Goal: Task Accomplishment & Management: Complete application form

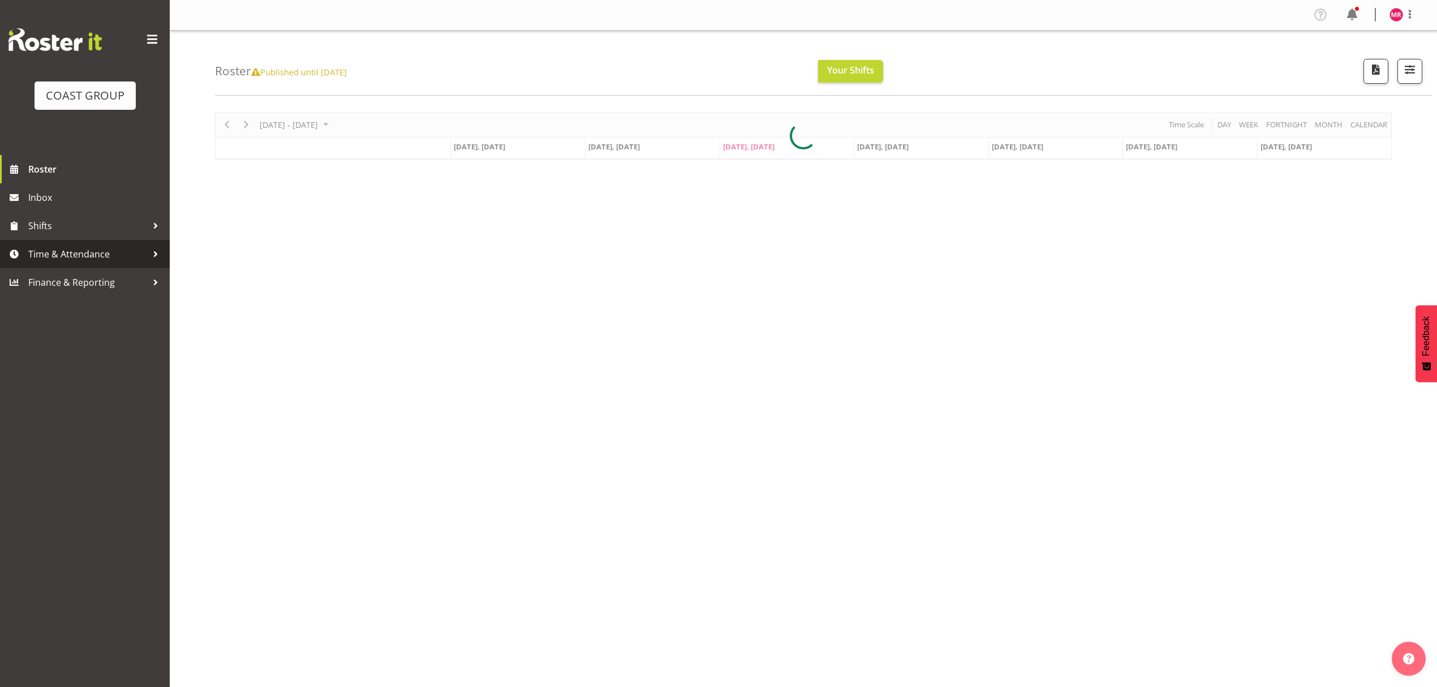
drag, startPoint x: 0, startPoint y: 0, endPoint x: 136, endPoint y: 256, distance: 289.8
click at [136, 256] on span "Time & Attendance" at bounding box center [87, 254] width 119 height 17
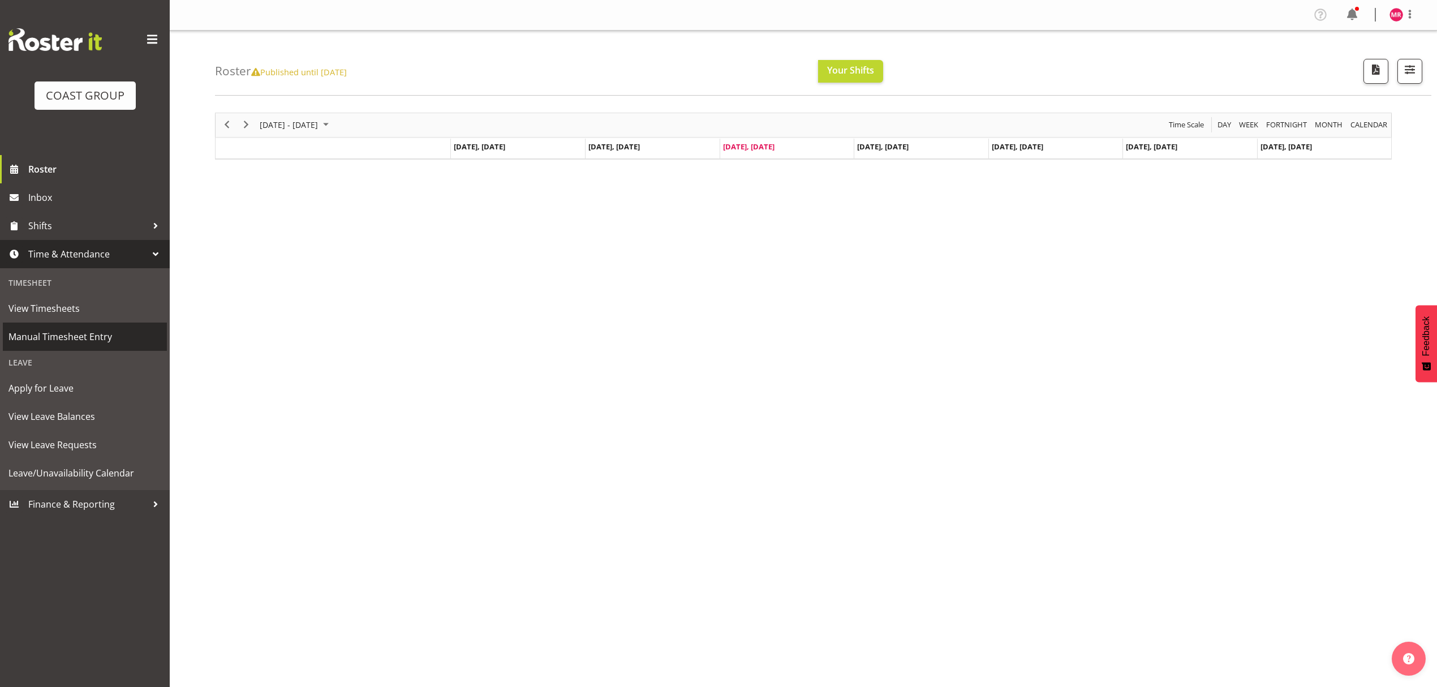
click at [107, 324] on link "Manual Timesheet Entry" at bounding box center [85, 337] width 164 height 28
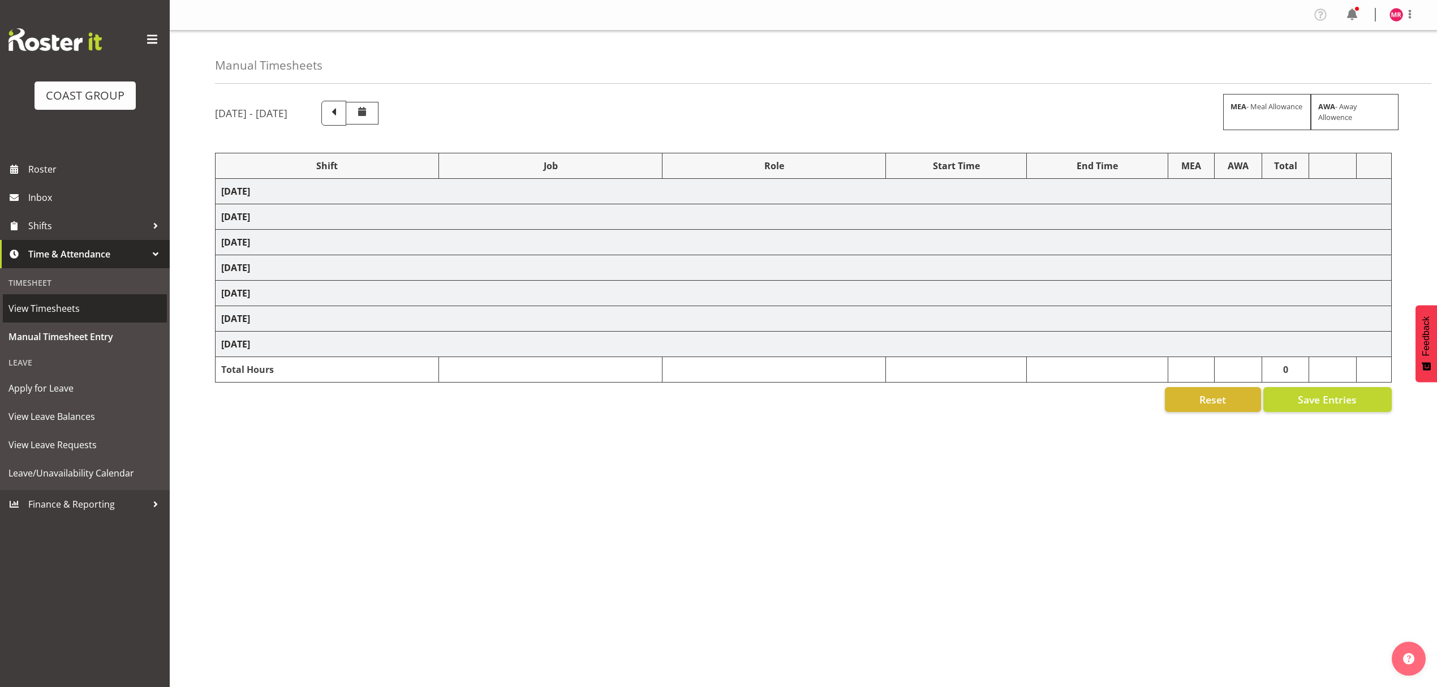
select select "1321"
select select "10397"
select select "1321"
select select "10279"
select select "1321"
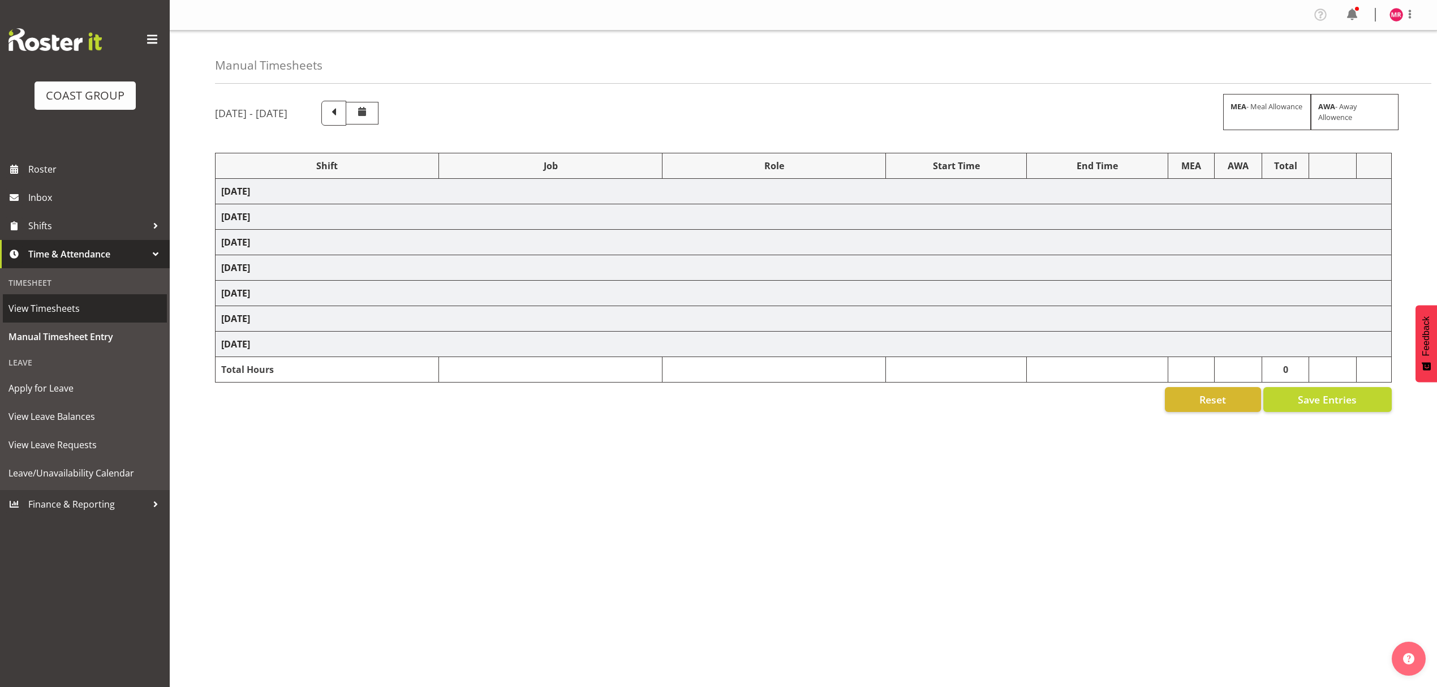
select select "8654"
select select "1321"
select select "10347"
select select "1321"
select select "10322"
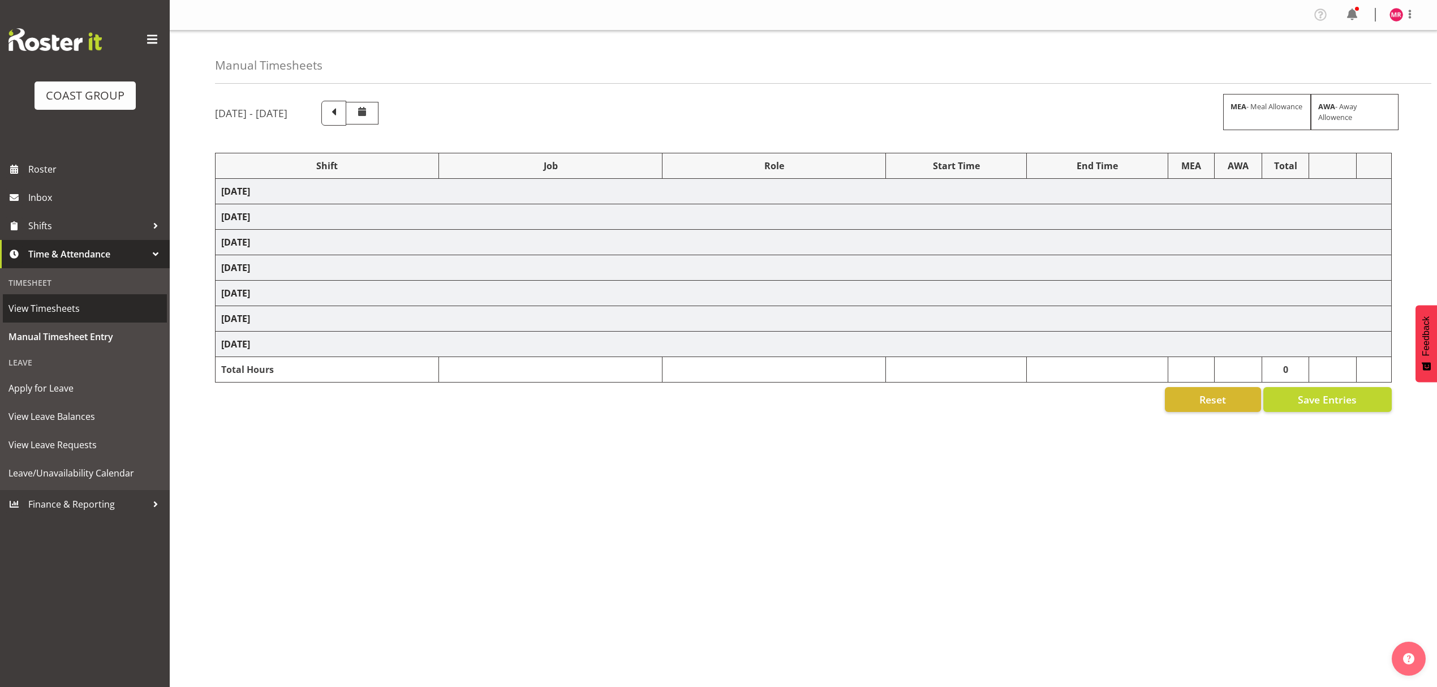
select select "1321"
select select "9902"
select select "1321"
select select "10742"
select select "1321"
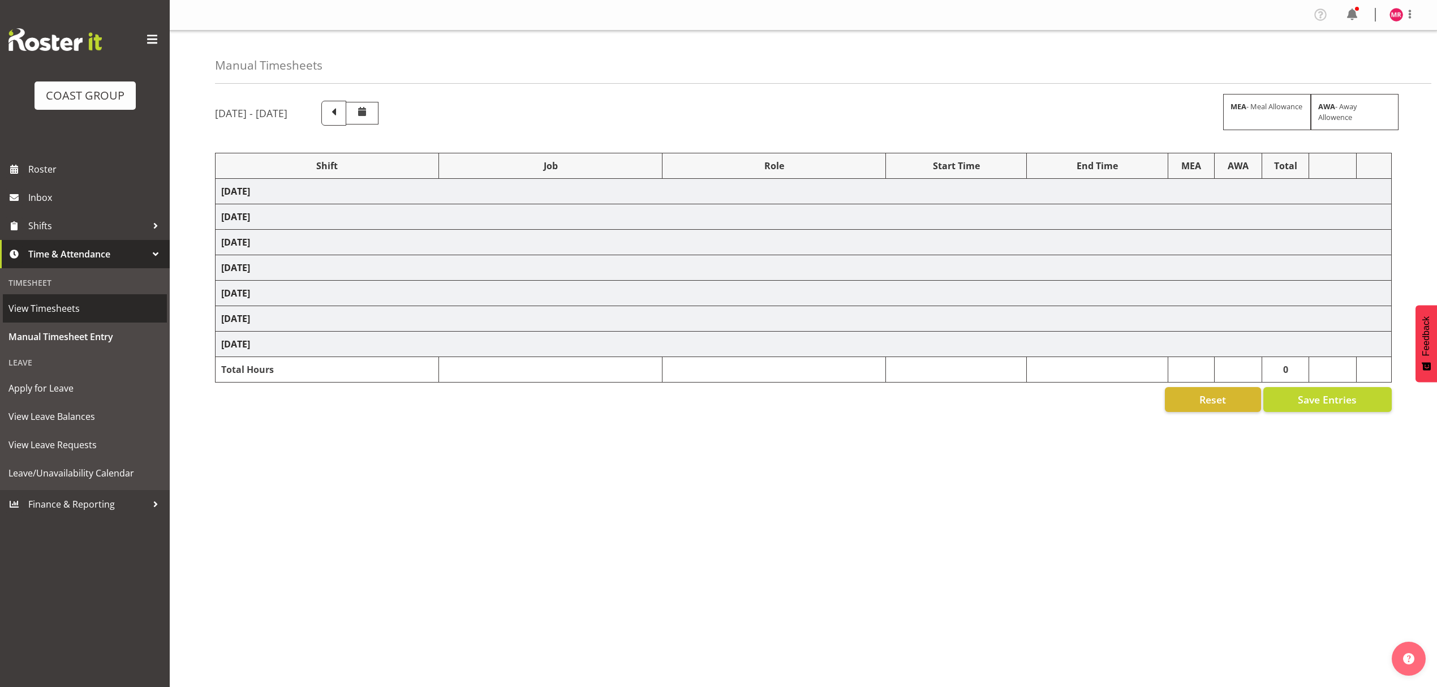
select select "9454"
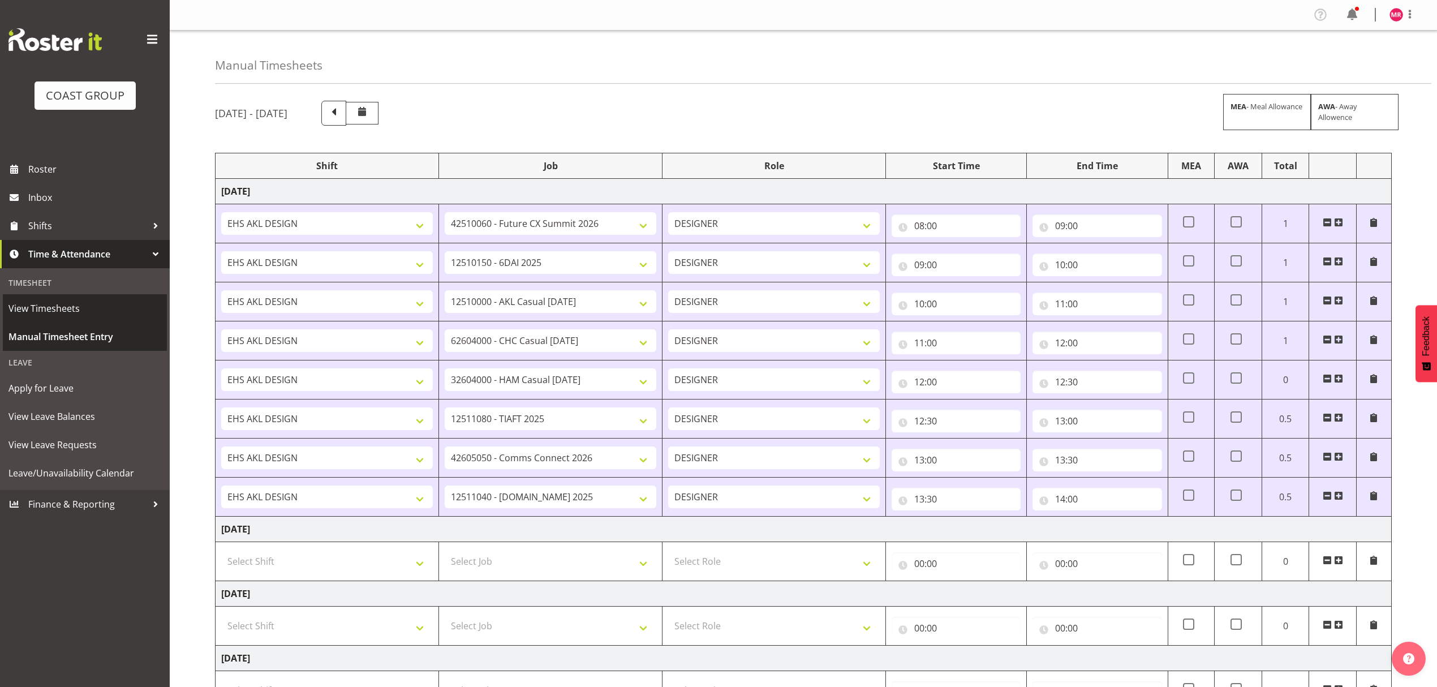
click at [121, 336] on span "Manual Timesheet Entry" at bounding box center [84, 336] width 153 height 17
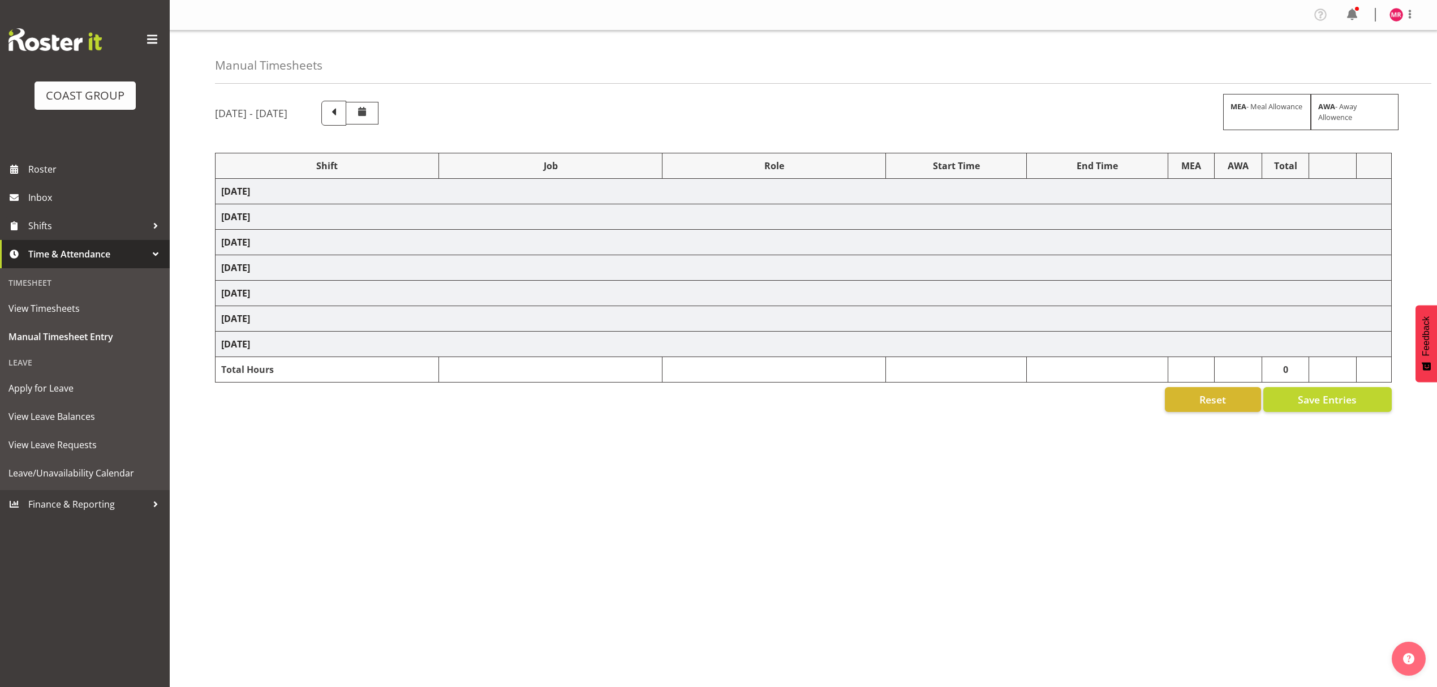
select select "1321"
select select "10397"
select select "1321"
select select "10279"
select select "1321"
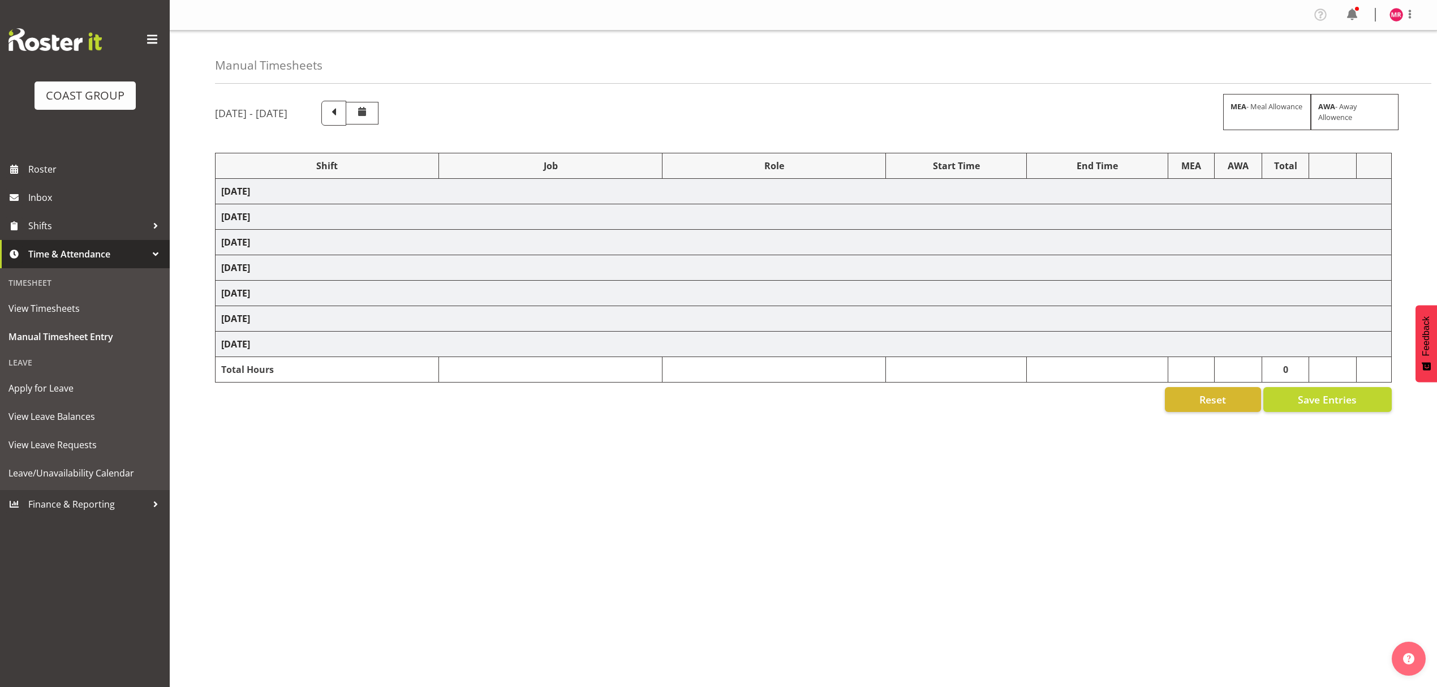
select select "8654"
select select "1321"
select select "10347"
select select "1321"
select select "10322"
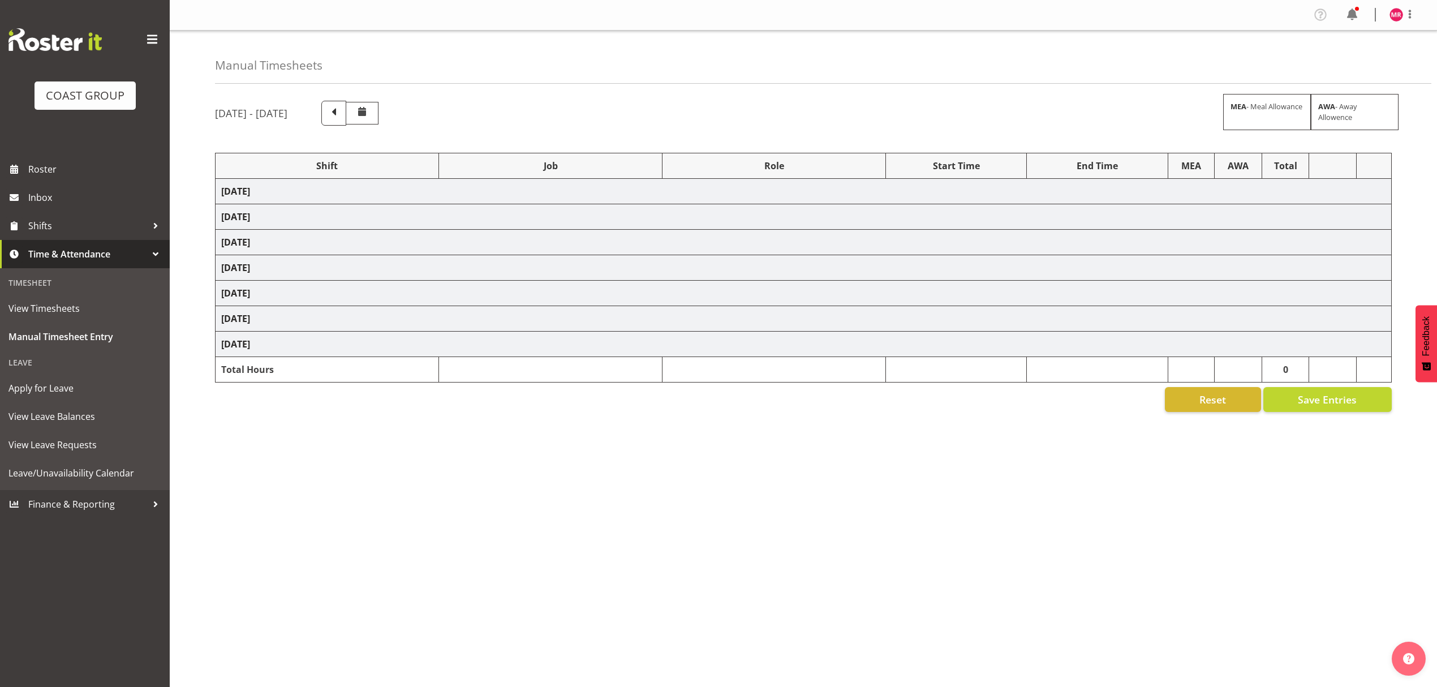
select select "1321"
select select "9902"
select select "1321"
select select "10742"
select select "1321"
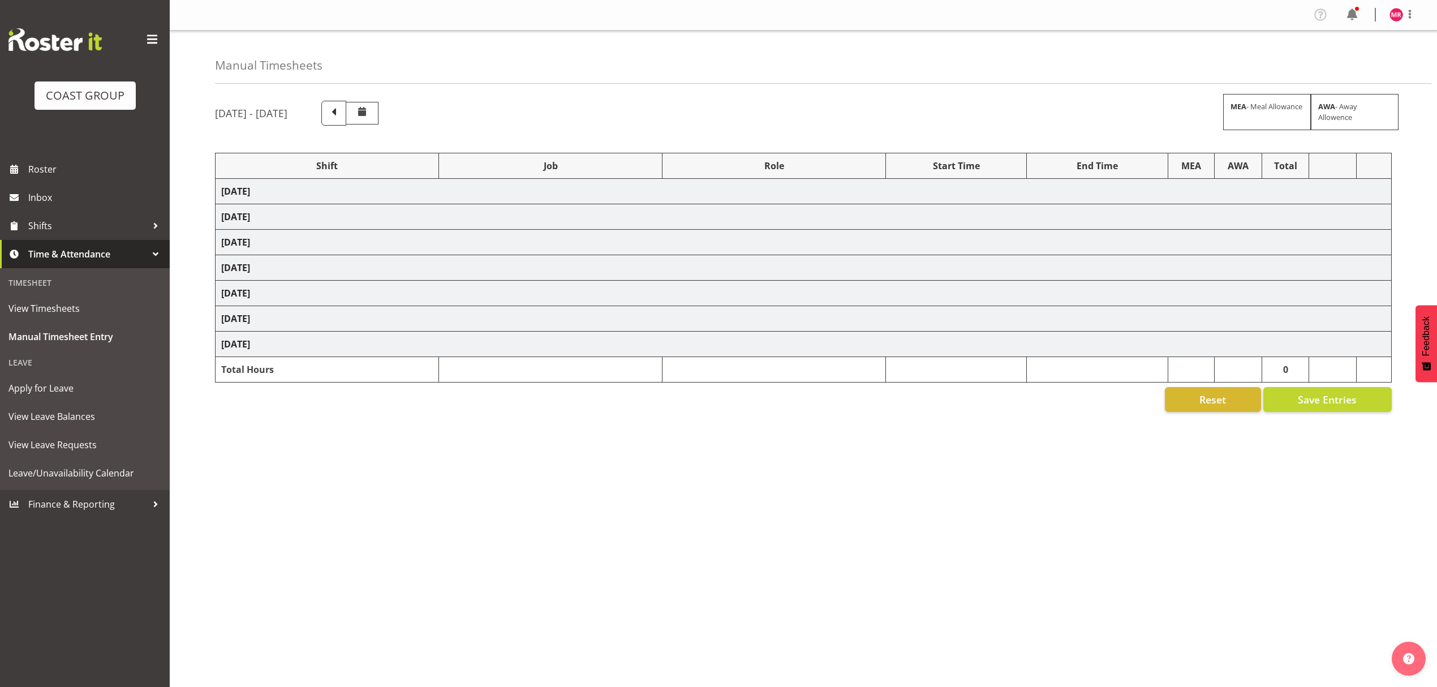
select select "9454"
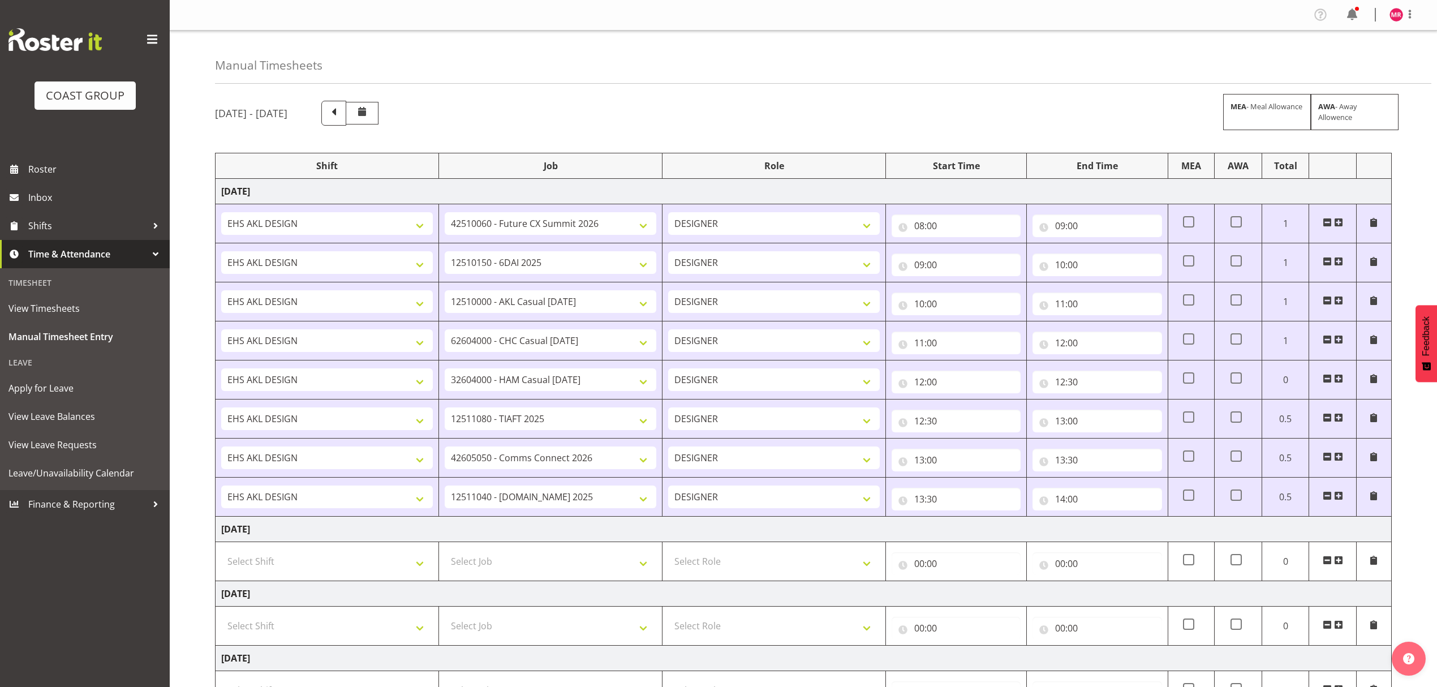
click at [1338, 500] on span at bounding box center [1338, 495] width 9 height 9
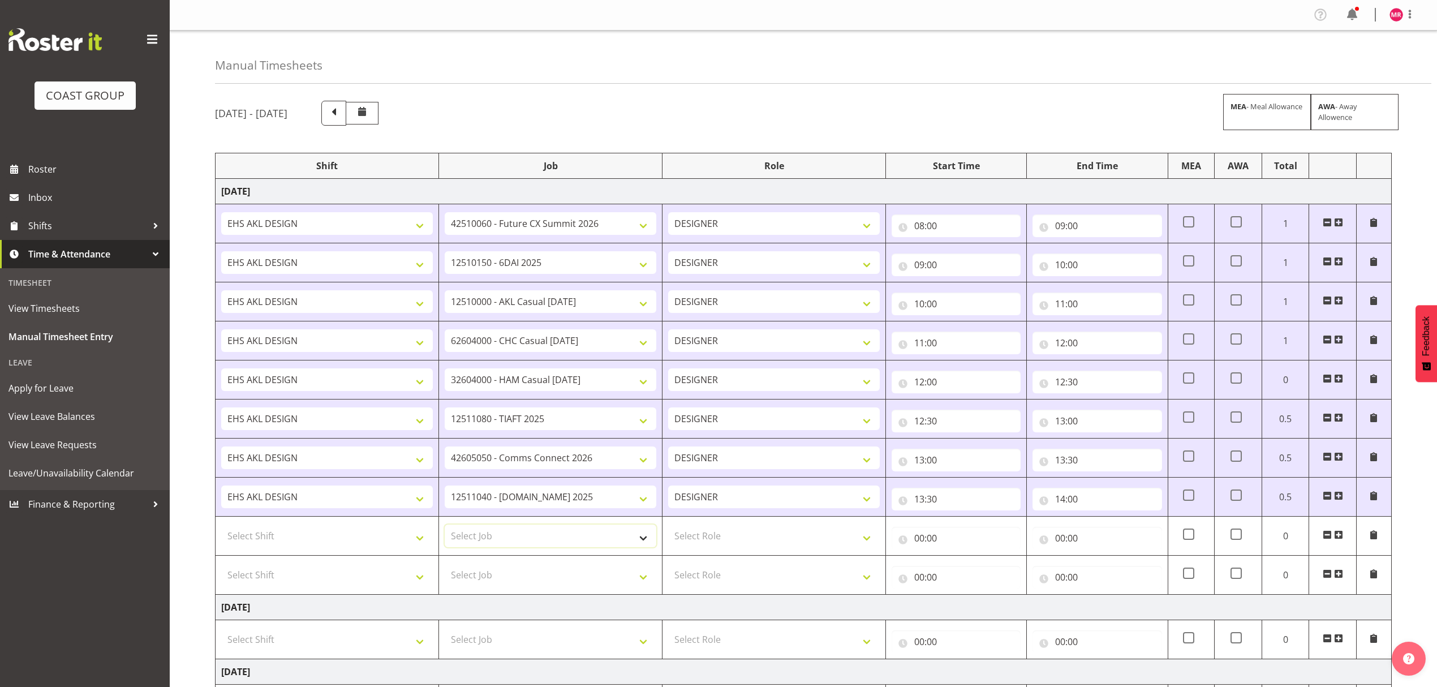
click at [462, 547] on select "Select Job 1 Carlton Events 1 Carlton Hamilton 1 Carlton Wellington 1 EHS WAREH…" at bounding box center [551, 535] width 212 height 23
select select "9341"
click at [445, 527] on select "Select Job 1 Carlton Events 1 Carlton Hamilton 1 Carlton Wellington 1 EHS WAREH…" at bounding box center [551, 535] width 212 height 23
click at [516, 586] on select "Select Job 1 Carlton Events 1 Carlton Hamilton 1 Carlton Wellington 1 EHS WAREH…" at bounding box center [551, 575] width 212 height 23
select select "9454"
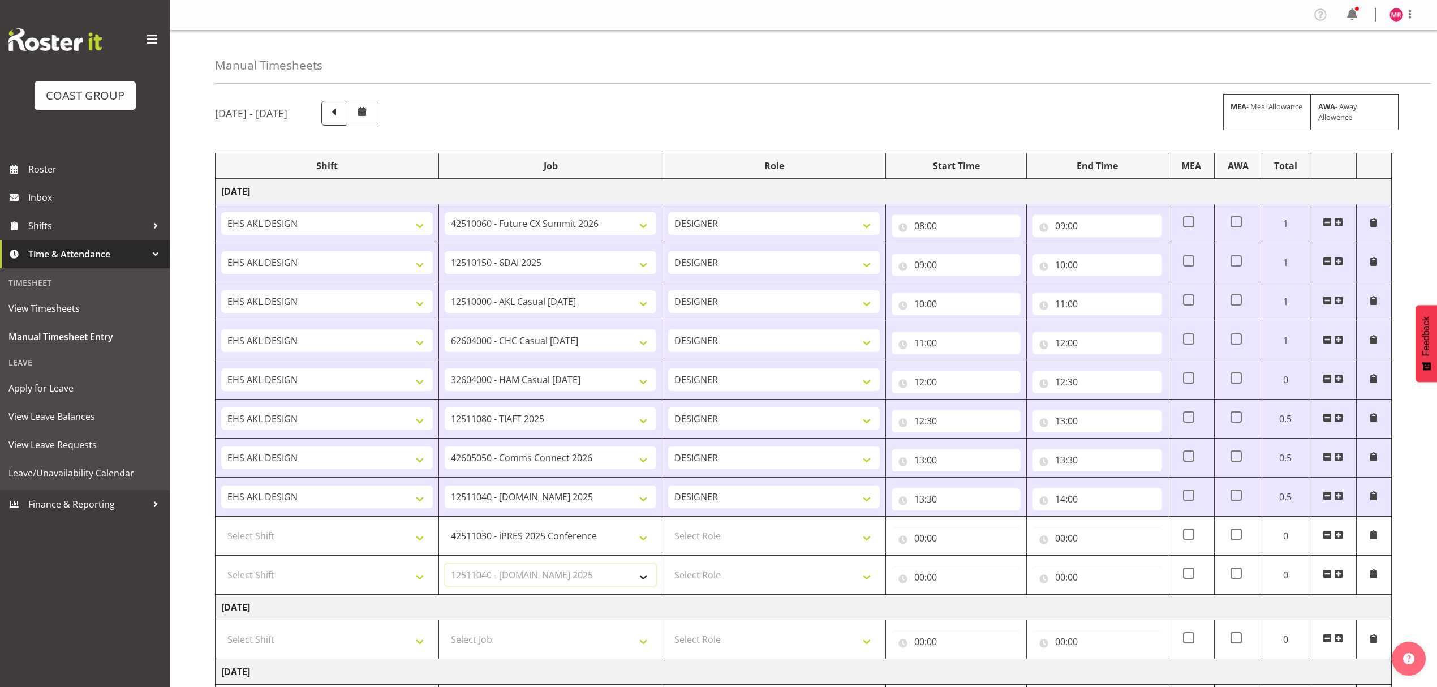
click at [445, 566] on select "Select Job 1 Carlton Events 1 Carlton Hamilton 1 Carlton Wellington 1 EHS WAREH…" at bounding box center [551, 575] width 212 height 23
drag, startPoint x: 759, startPoint y: 531, endPoint x: 754, endPoint y: 539, distance: 9.1
click at [759, 531] on select "Select Role DESIGNER" at bounding box center [774, 535] width 212 height 23
select select "215"
click at [668, 527] on select "Select Role DESIGNER" at bounding box center [774, 535] width 212 height 23
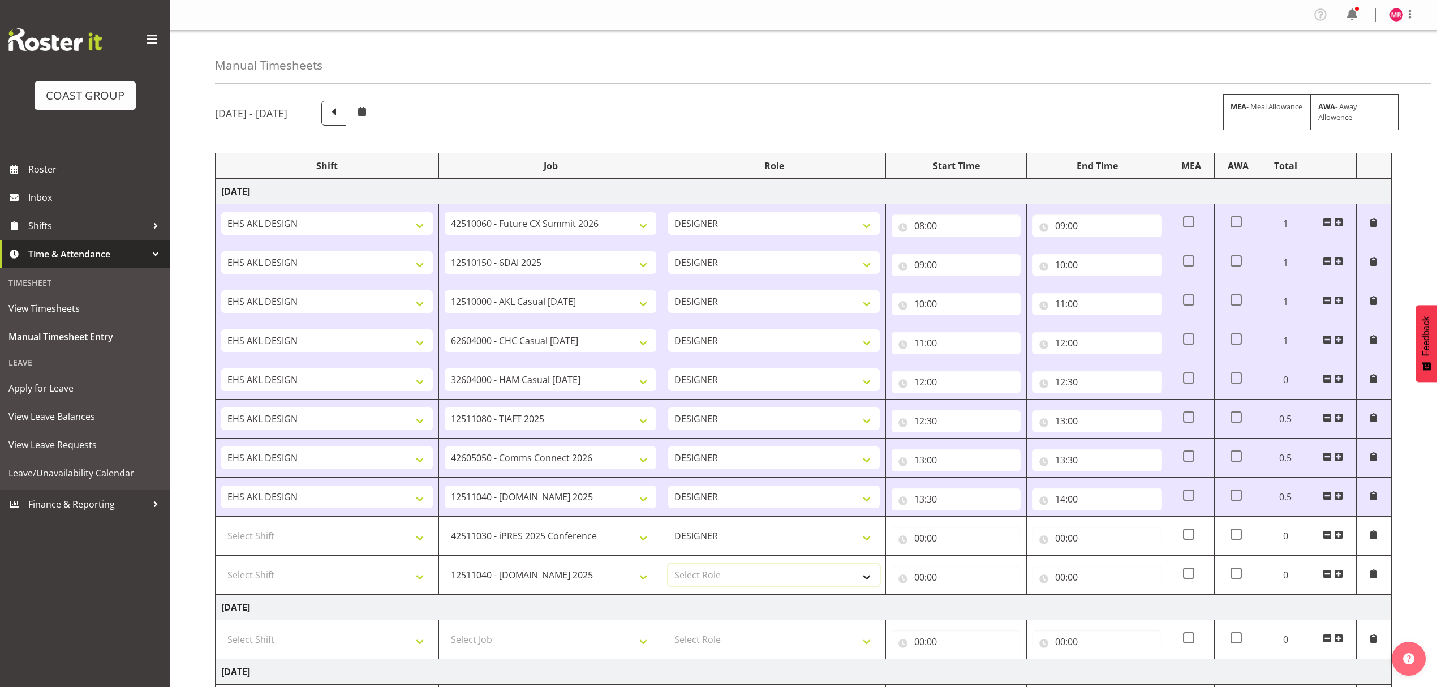
drag, startPoint x: 732, startPoint y: 575, endPoint x: 726, endPoint y: 584, distance: 10.4
click at [732, 575] on select "Select Role DESIGNER" at bounding box center [774, 575] width 212 height 23
select select "215"
click at [668, 566] on select "Select Role DESIGNER" at bounding box center [774, 575] width 212 height 23
click at [394, 540] on select "Select Shift D+B @ HiNZ D+B Build D+B Build NZACA D+B Build Tech Day OCT 24 D+B…" at bounding box center [327, 535] width 212 height 23
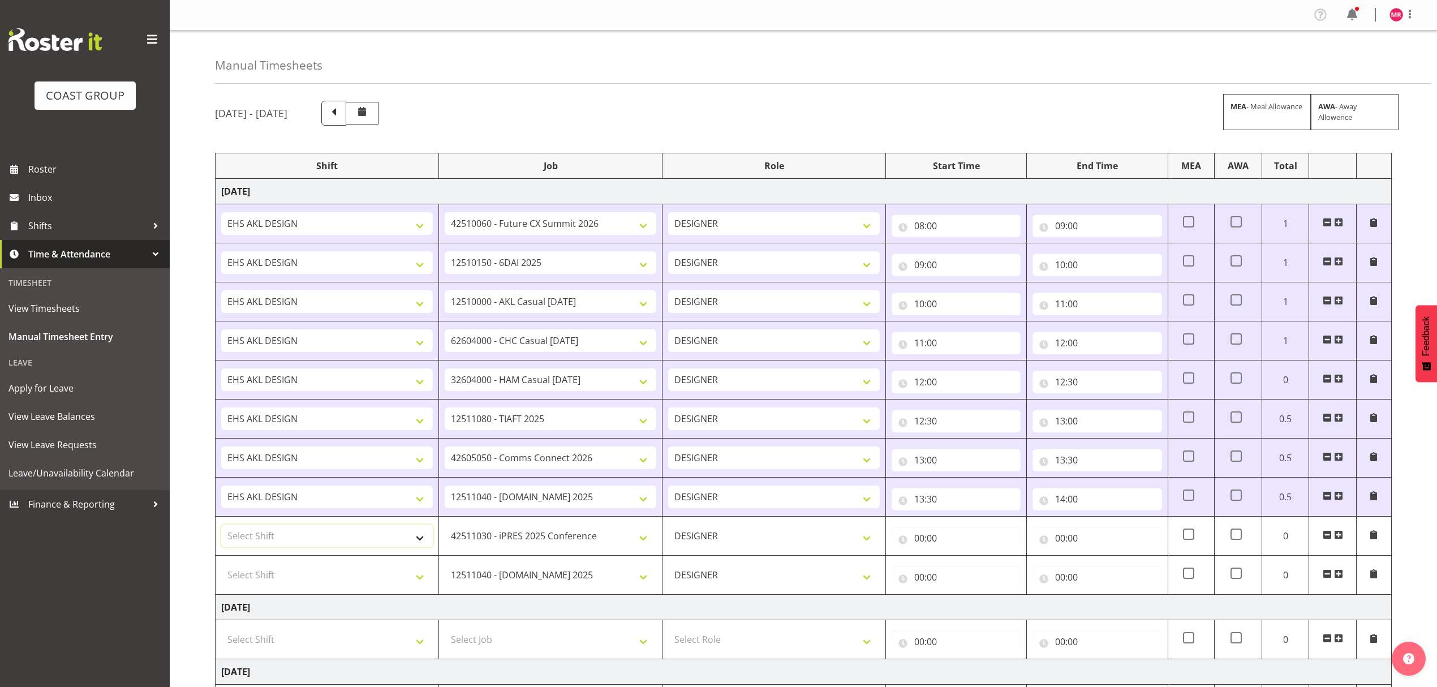
select select "1321"
drag, startPoint x: 394, startPoint y: 540, endPoint x: 379, endPoint y: 560, distance: 25.0
click at [393, 540] on select "D+B @ HiNZ D+B Build D+B Build NZACA D+B Build Tech Day OCT 24 D+B Load NZACA D…" at bounding box center [327, 535] width 212 height 23
click at [369, 571] on select "Select Shift D+B @ HiNZ D+B Build D+B Build NZACA D+B Build Tech Day OCT 24 D+B…" at bounding box center [327, 575] width 212 height 23
select select "1321"
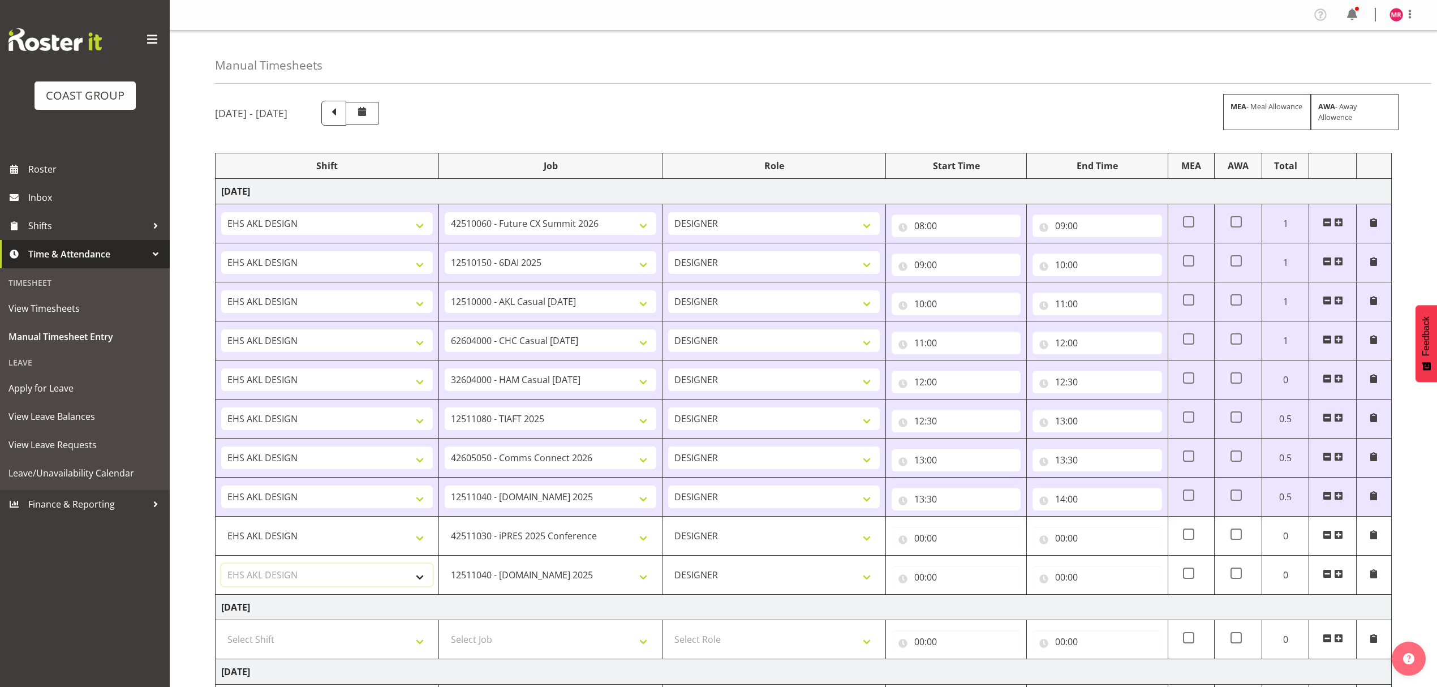
drag, startPoint x: 369, startPoint y: 571, endPoint x: 379, endPoint y: 573, distance: 10.2
click at [369, 571] on select "Select Shift D+B @ HiNZ D+B Build D+B Build NZACA D+B Build Tech Day OCT 24 D+B…" at bounding box center [327, 575] width 212 height 23
drag, startPoint x: 1338, startPoint y: 578, endPoint x: 1032, endPoint y: 542, distance: 307.6
click at [1338, 577] on span at bounding box center [1338, 573] width 9 height 9
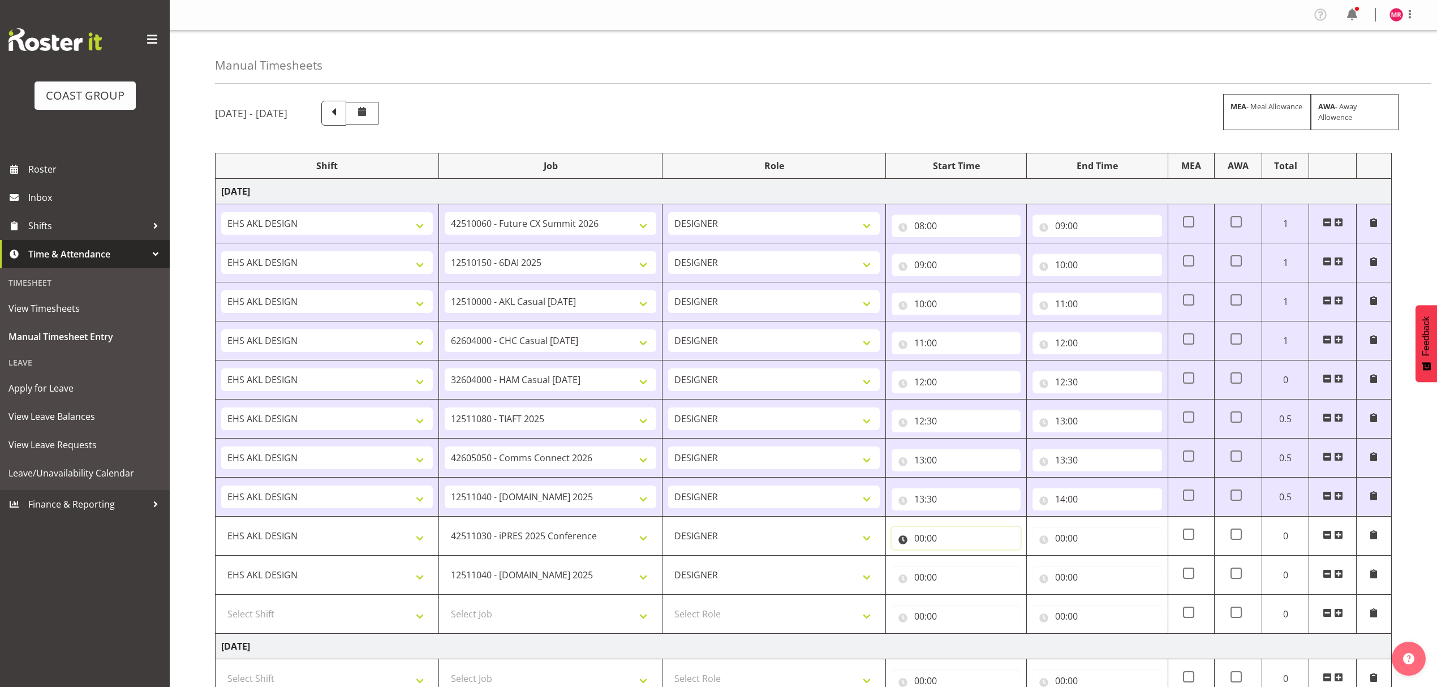
click at [978, 536] on input "00:00" at bounding box center [956, 538] width 129 height 23
click at [964, 569] on select "00 01 02 03 04 05 06 07 08 09 10 11 12 13 14 15 16 17 18 19 20 21 22 23" at bounding box center [968, 567] width 25 height 23
select select "14"
click at [956, 559] on select "00 01 02 03 04 05 06 07 08 09 10 11 12 13 14 15 16 17 18 19 20 21 22 23" at bounding box center [968, 567] width 25 height 23
type input "14:00"
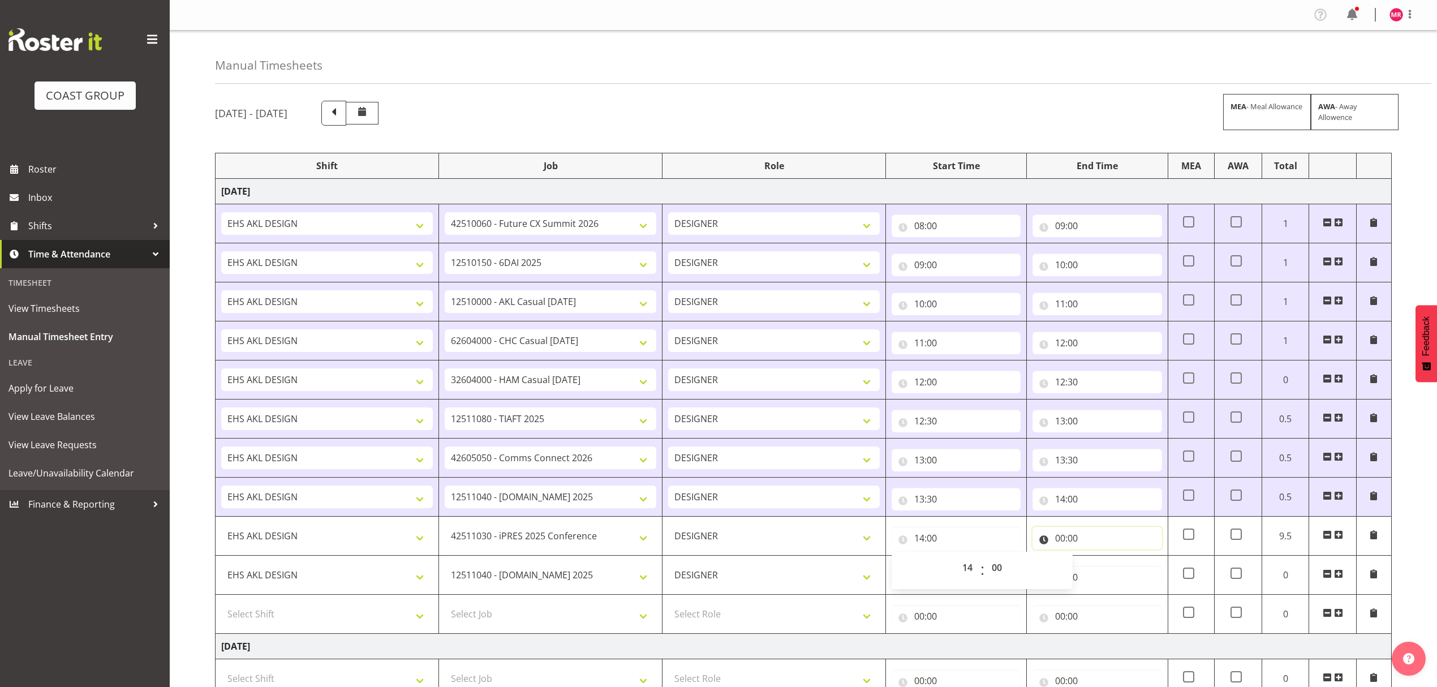
click at [1098, 540] on input "00:00" at bounding box center [1097, 538] width 129 height 23
click at [1103, 571] on select "00 01 02 03 04 05 06 07 08 09 10 11 12 13 14 15 16 17 18 19 20 21 22 23" at bounding box center [1109, 567] width 25 height 23
select select "15"
click at [1097, 559] on select "00 01 02 03 04 05 06 07 08 09 10 11 12 13 14 15 16 17 18 19 20 21 22 23" at bounding box center [1109, 567] width 25 height 23
type input "15:00"
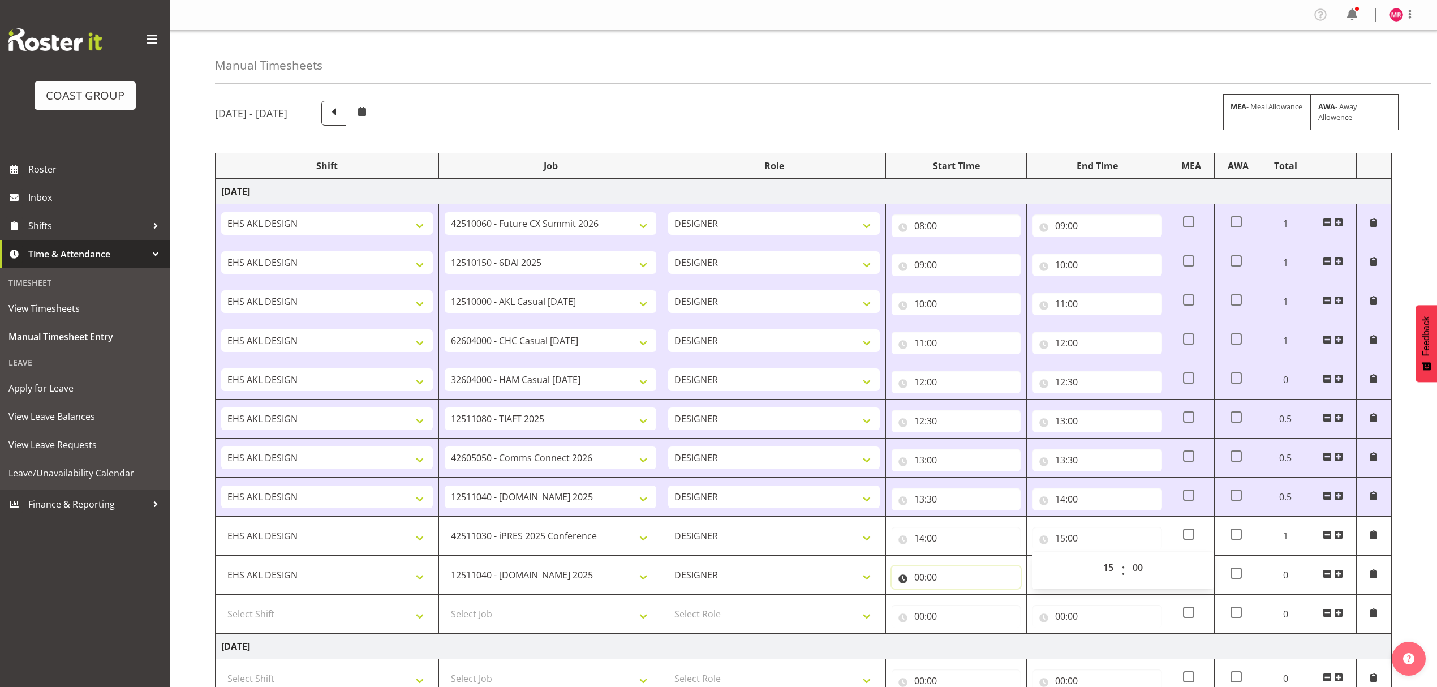
click at [984, 573] on input "00:00" at bounding box center [956, 577] width 129 height 23
click at [974, 608] on select "00 01 02 03 04 05 06 07 08 09 10 11 12 13 14 15 16 17 18 19 20 21 22 23" at bounding box center [968, 606] width 25 height 23
select select "15"
click at [956, 598] on select "00 01 02 03 04 05 06 07 08 09 10 11 12 13 14 15 16 17 18 19 20 21 22 23" at bounding box center [968, 606] width 25 height 23
type input "15:00"
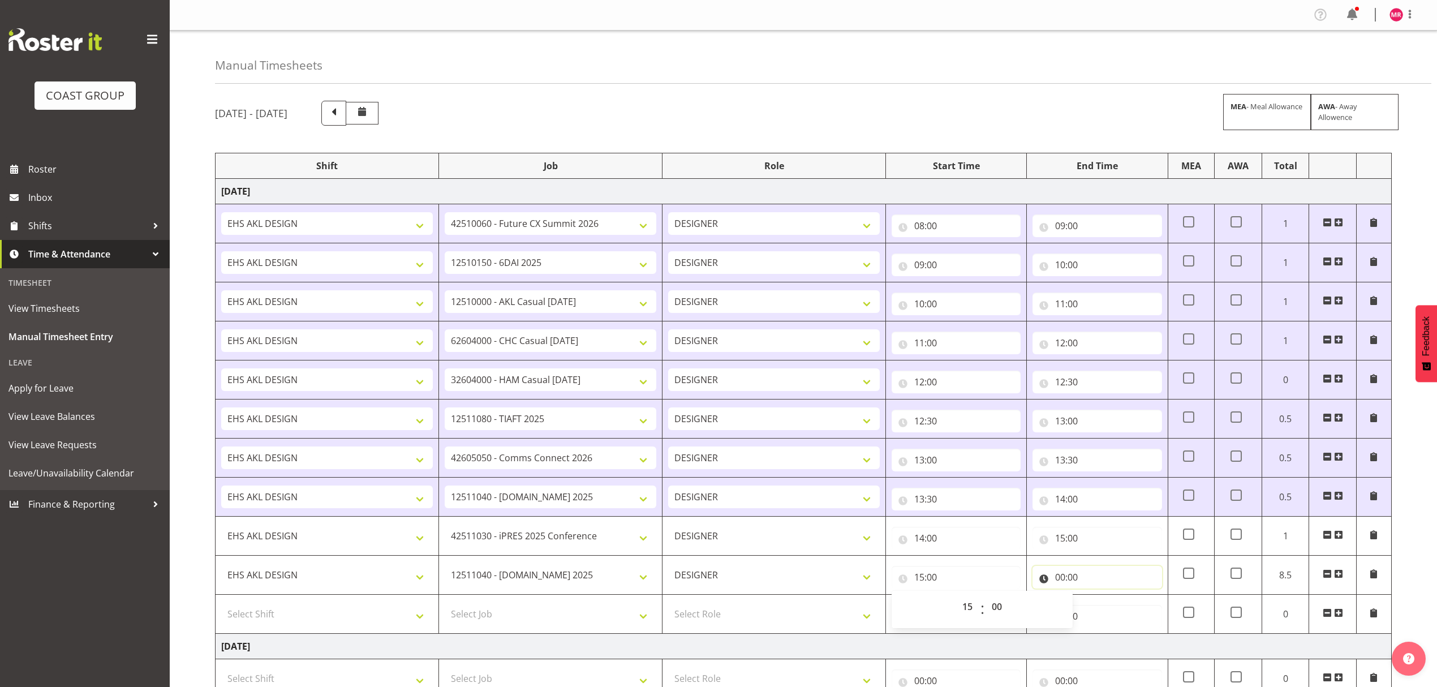
click at [1067, 571] on input "00:00" at bounding box center [1097, 577] width 129 height 23
click at [1103, 613] on select "00 01 02 03 04 05 06 07 08 09 10 11 12 13 14 15 16 17 18 19 20 21 22 23" at bounding box center [1109, 606] width 25 height 23
select select "15"
click at [1097, 598] on select "00 01 02 03 04 05 06 07 08 09 10 11 12 13 14 15 16 17 18 19 20 21 22 23" at bounding box center [1109, 606] width 25 height 23
type input "15:00"
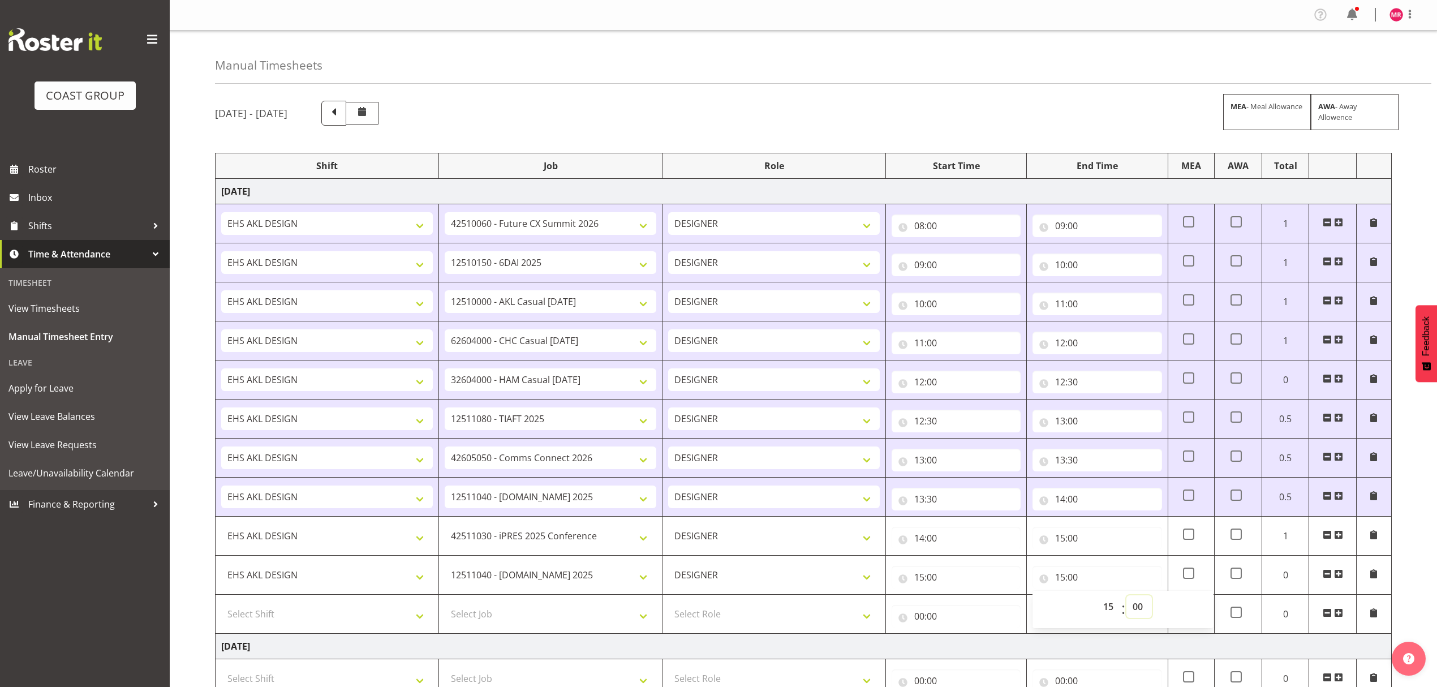
click at [1135, 604] on select "00 01 02 03 04 05 06 07 08 09 10 11 12 13 14 15 16 17 18 19 20 21 22 23 24 25 2…" at bounding box center [1138, 606] width 25 height 23
select select "30"
click at [1126, 598] on select "00 01 02 03 04 05 06 07 08 09 10 11 12 13 14 15 16 17 18 19 20 21 22 23 24 25 2…" at bounding box center [1138, 606] width 25 height 23
type input "15:30"
click at [517, 608] on select "Select Job 1 Carlton Events 1 Carlton Hamilton 1 Carlton Wellington 1 EHS WAREH…" at bounding box center [551, 614] width 212 height 23
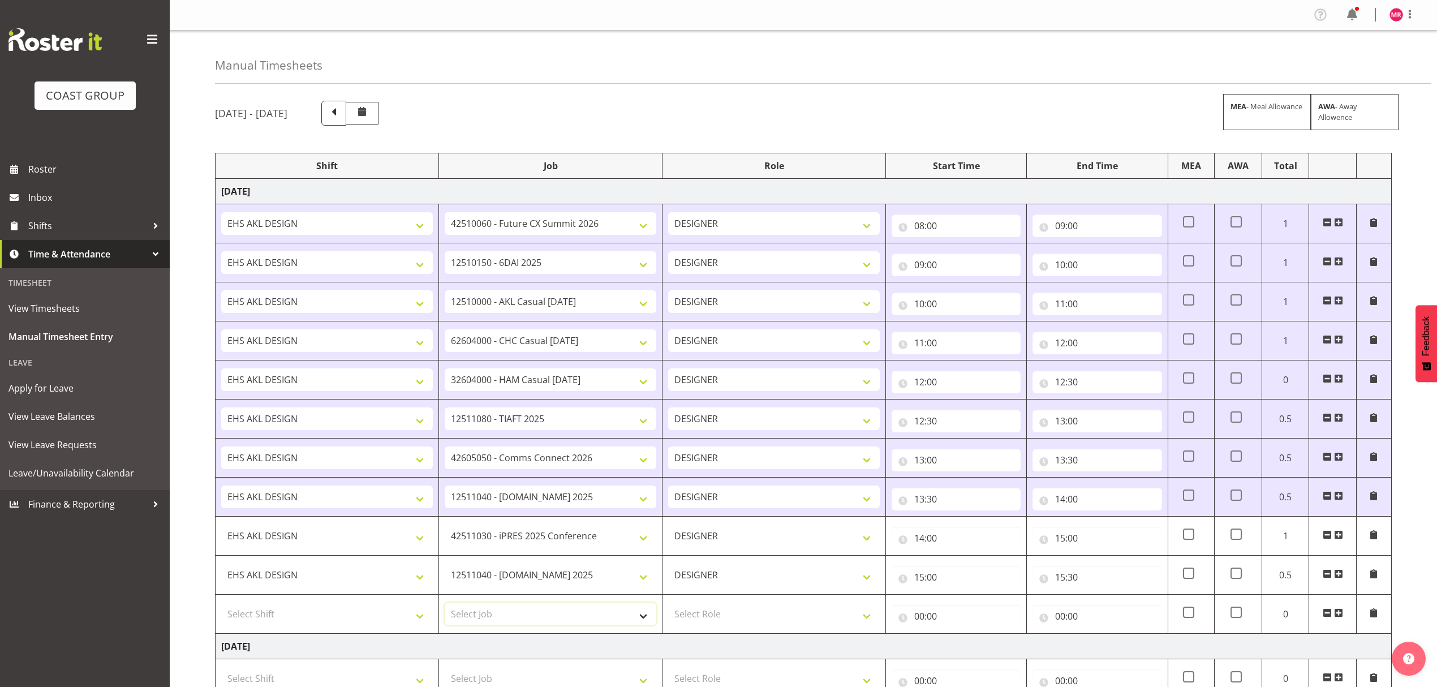
select select "8995"
click at [445, 605] on select "Select Job 1 Carlton Events 1 Carlton Hamilton 1 Carlton Wellington 1 EHS WAREH…" at bounding box center [551, 614] width 212 height 23
click at [693, 618] on select "Select Role DESIGNER" at bounding box center [774, 614] width 212 height 23
select select "215"
click at [668, 605] on select "Select Role DESIGNER" at bounding box center [774, 614] width 212 height 23
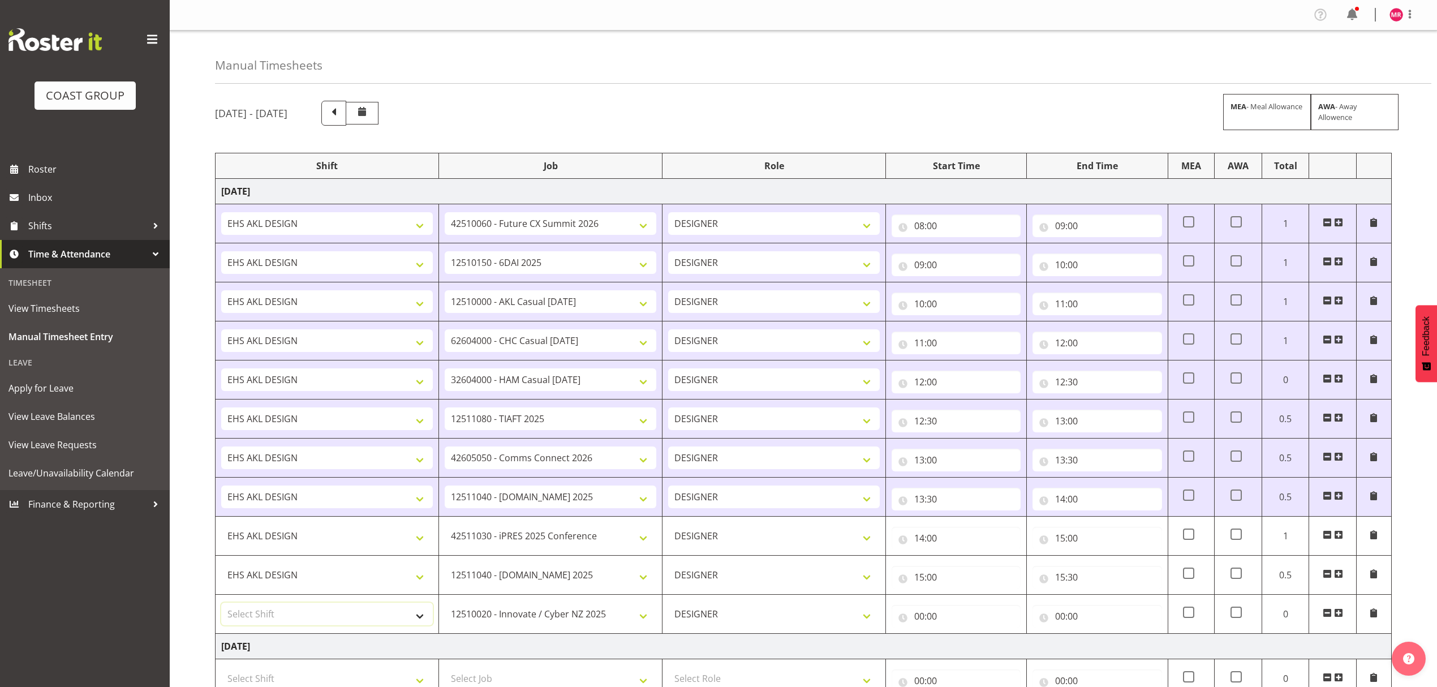
click at [386, 622] on select "Select Shift D+B @ HiNZ D+B Build D+B Build NZACA D+B Build Tech Day OCT 24 D+B…" at bounding box center [327, 614] width 212 height 23
select select "1321"
click at [386, 622] on select "Select Shift D+B @ HiNZ D+B Build D+B Build NZACA D+B Build Tech Day OCT 24 D+B…" at bounding box center [327, 614] width 212 height 23
click at [962, 616] on input "00:00" at bounding box center [956, 616] width 129 height 23
click at [965, 647] on select "00 01 02 03 04 05 06 07 08 09 10 11 12 13 14 15 16 17 18 19 20 21 22 23" at bounding box center [968, 645] width 25 height 23
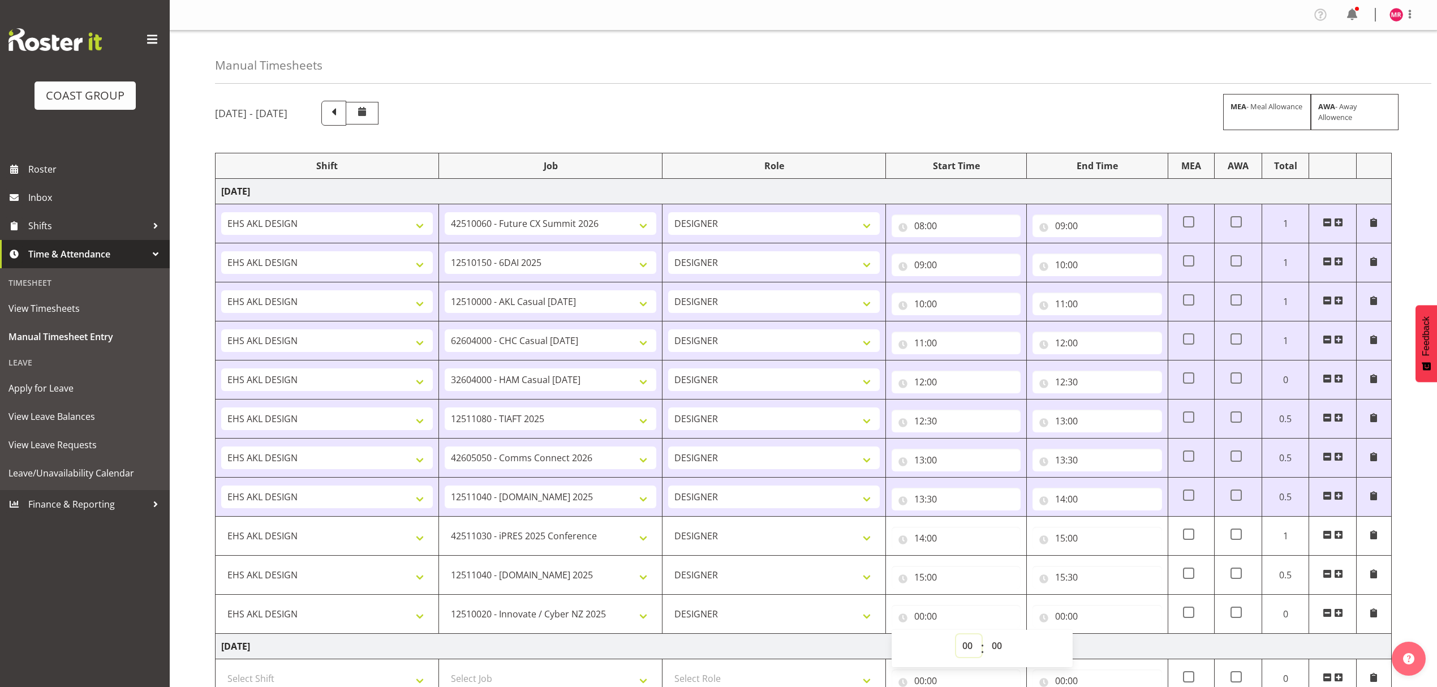
select select "15"
click at [956, 637] on select "00 01 02 03 04 05 06 07 08 09 10 11 12 13 14 15 16 17 18 19 20 21 22 23" at bounding box center [968, 645] width 25 height 23
type input "15:00"
click at [999, 650] on select "00 01 02 03 04 05 06 07 08 09 10 11 12 13 14 15 16 17 18 19 20 21 22 23 24 25 2…" at bounding box center [998, 645] width 25 height 23
select select "30"
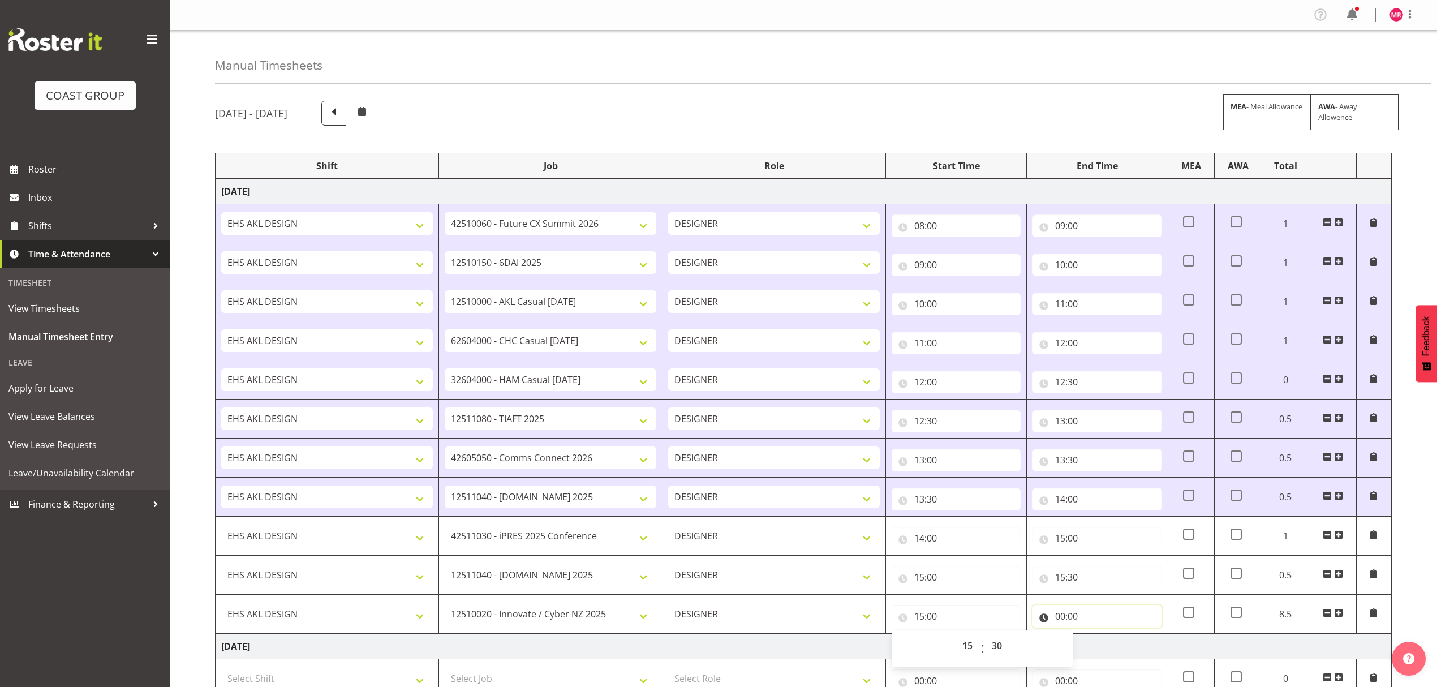
click at [1078, 625] on input "00:00" at bounding box center [1097, 616] width 129 height 23
type input "15:30"
click at [1113, 645] on select "00 01 02 03 04 05 06 07 08 09 10 11 12 13 14 15 16 17 18 19 20 21 22 23" at bounding box center [1109, 645] width 25 height 23
select select "16"
click at [1097, 637] on select "00 01 02 03 04 05 06 07 08 09 10 11 12 13 14 15 16 17 18 19 20 21 22 23" at bounding box center [1109, 645] width 25 height 23
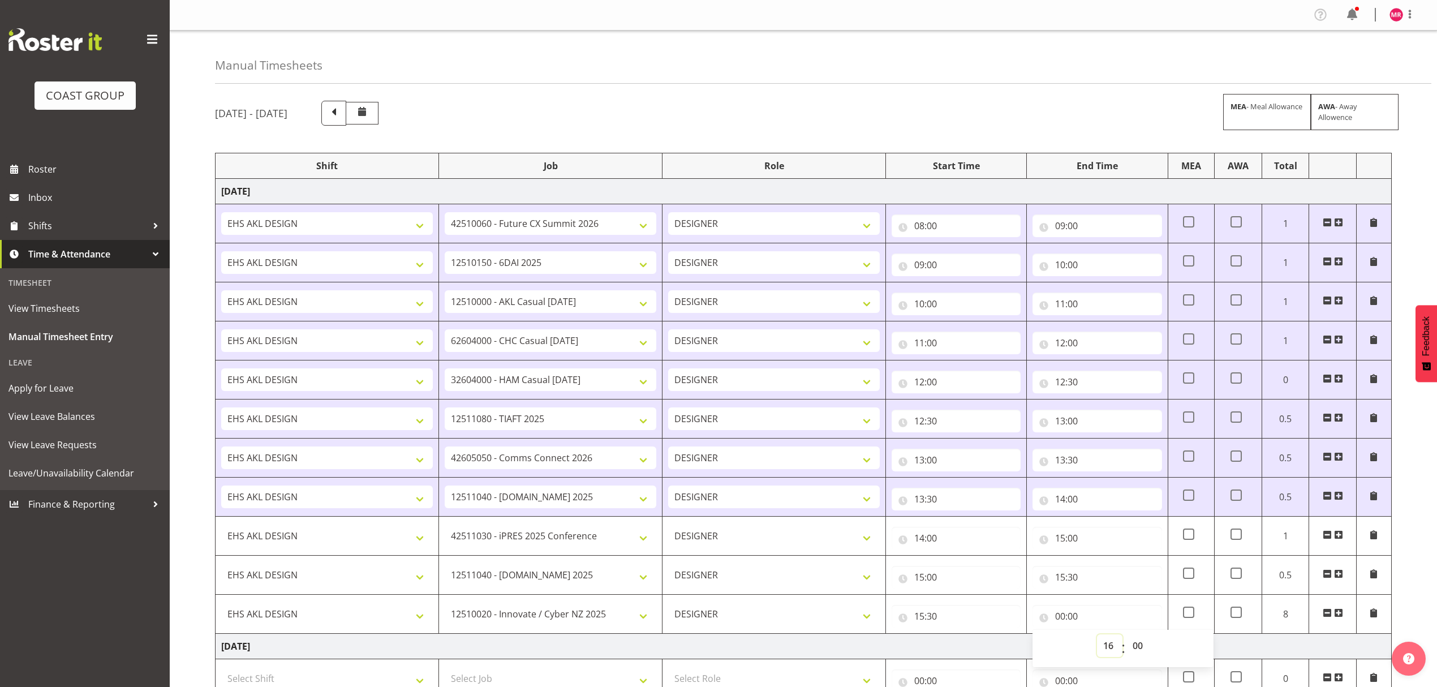
type input "16:00"
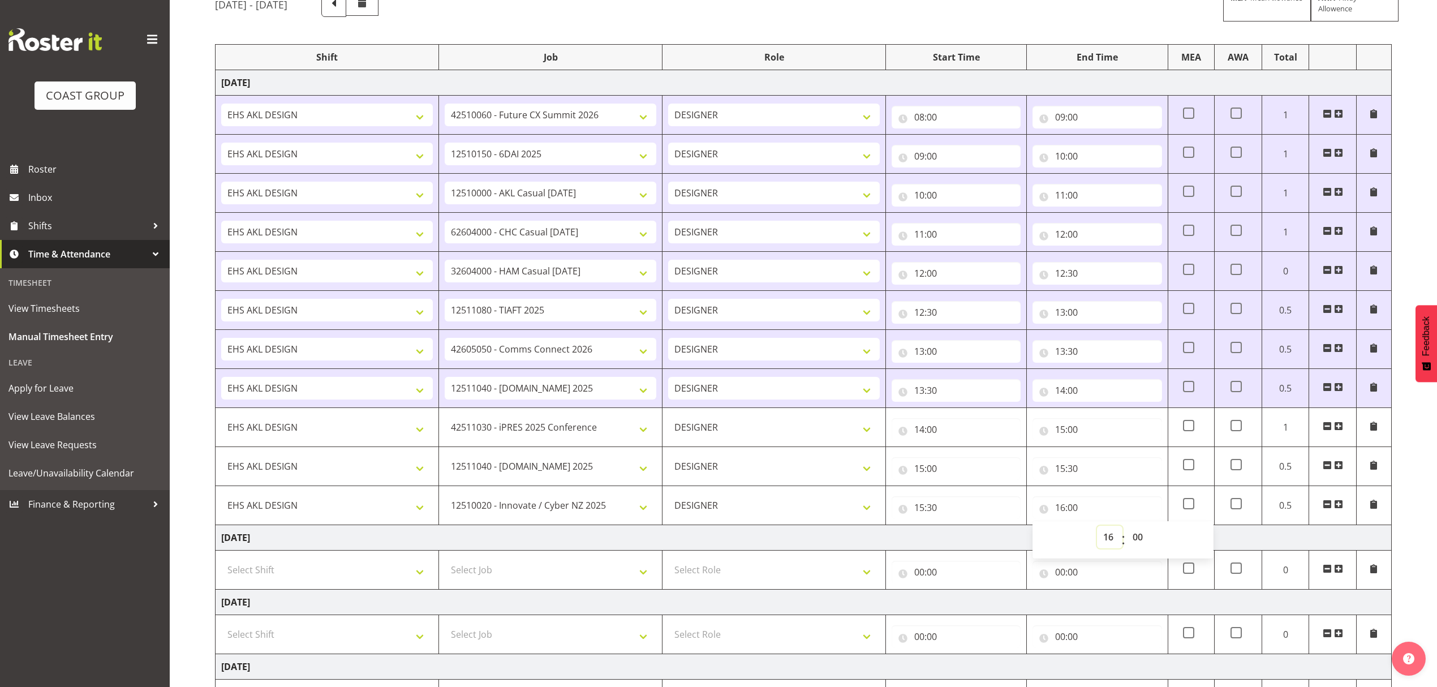
scroll to position [377, 0]
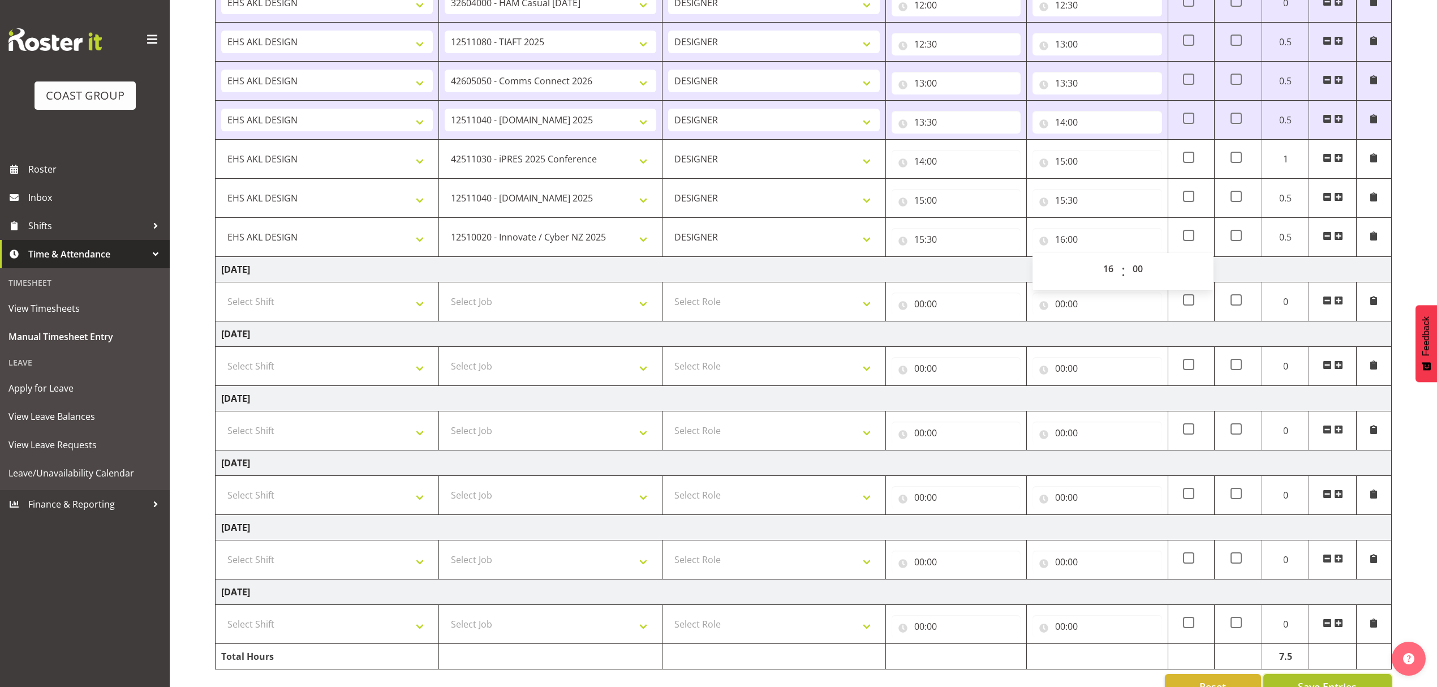
click at [1317, 684] on span "Save Entries" at bounding box center [1327, 686] width 59 height 15
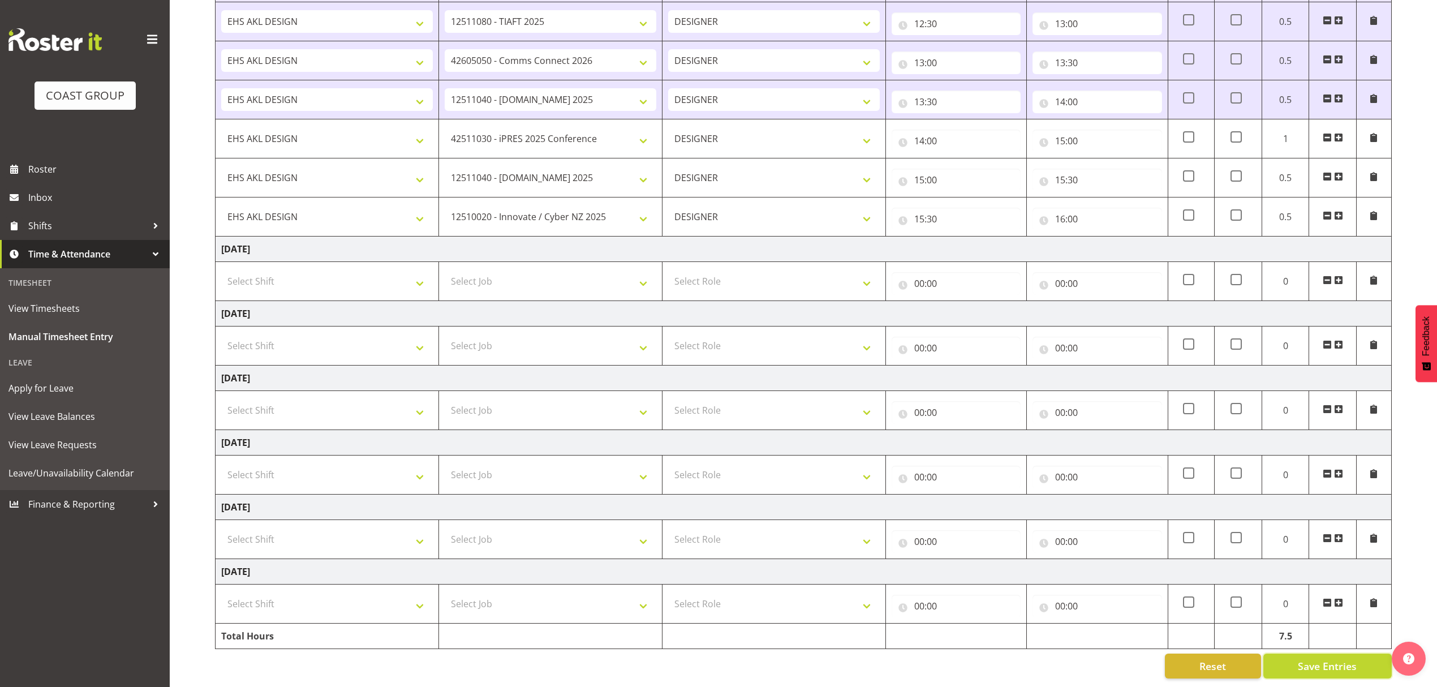
scroll to position [414, 0]
